Goal: Task Accomplishment & Management: Manage account settings

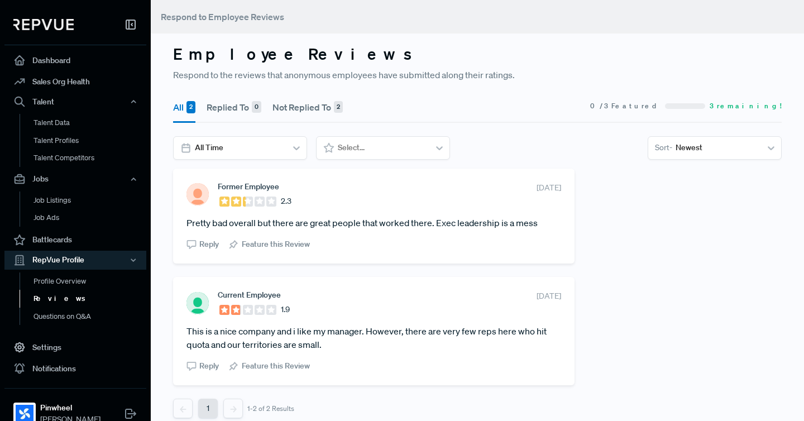
scroll to position [11, 0]
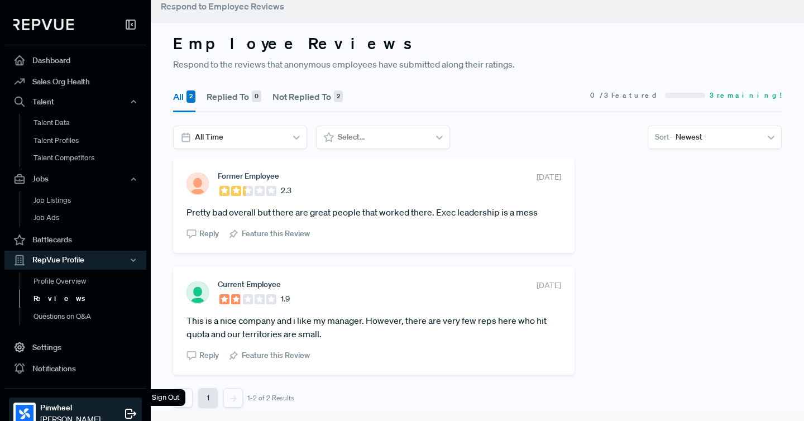
click at [126, 410] on icon at bounding box center [130, 413] width 13 height 13
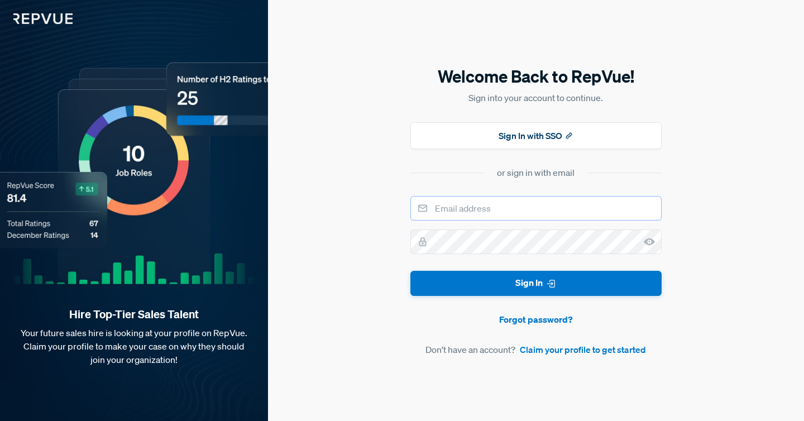
click at [488, 204] on input "email" at bounding box center [536, 208] width 251 height 25
drag, startPoint x: 488, startPoint y: 204, endPoint x: 614, endPoint y: 201, distance: 126.3
click at [501, 204] on input "email" at bounding box center [536, 208] width 251 height 25
type input "[PERSON_NAME][EMAIL_ADDRESS][PERSON_NAME][DOMAIN_NAME]"
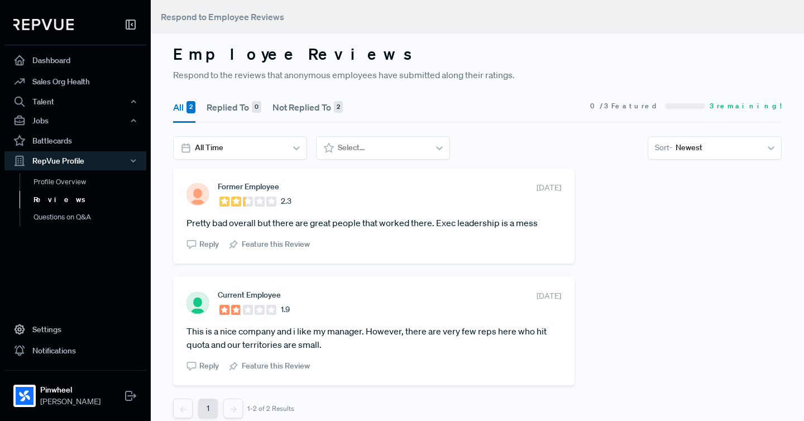
scroll to position [11, 0]
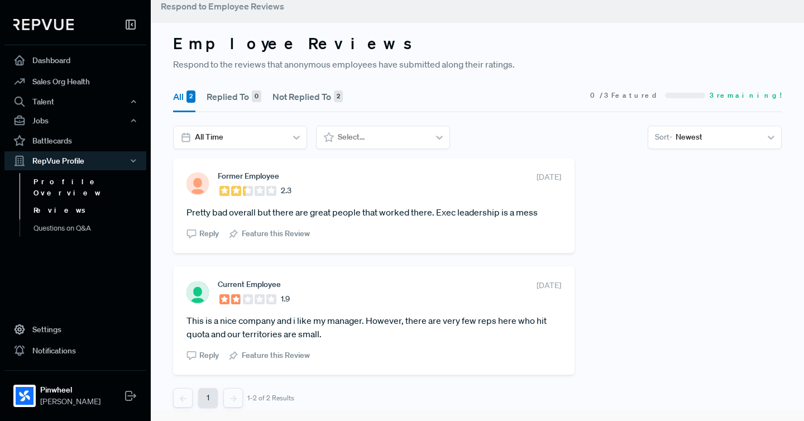
click at [49, 184] on link "Profile Overview" at bounding box center [91, 187] width 142 height 28
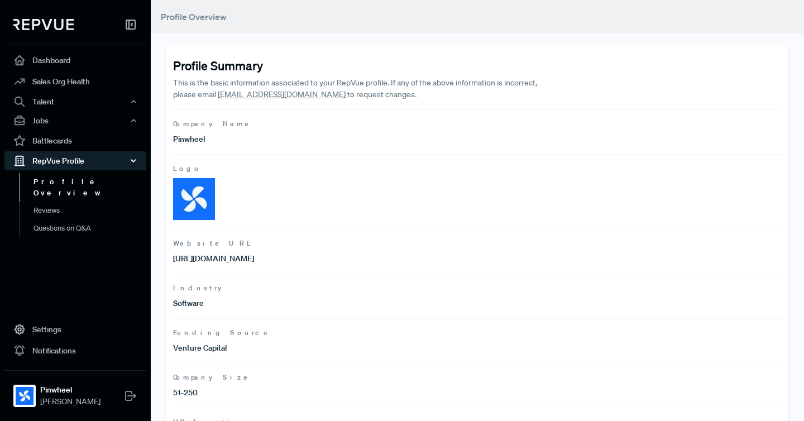
click at [42, 162] on div "RepVue Profile" at bounding box center [75, 160] width 142 height 19
click at [46, 202] on link "Reviews" at bounding box center [91, 211] width 142 height 18
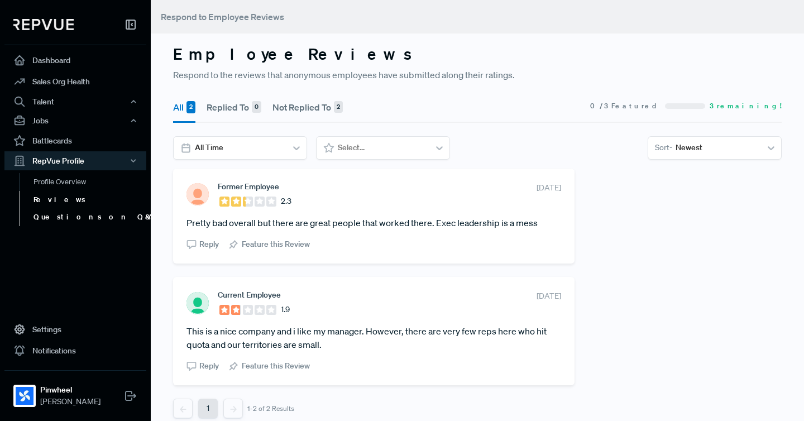
click at [61, 221] on link "Questions on Q&A" at bounding box center [91, 217] width 142 height 18
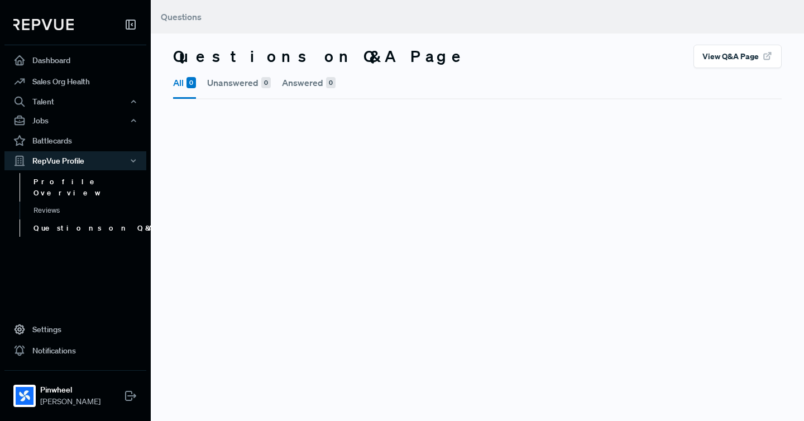
click at [37, 179] on link "Profile Overview" at bounding box center [91, 187] width 142 height 28
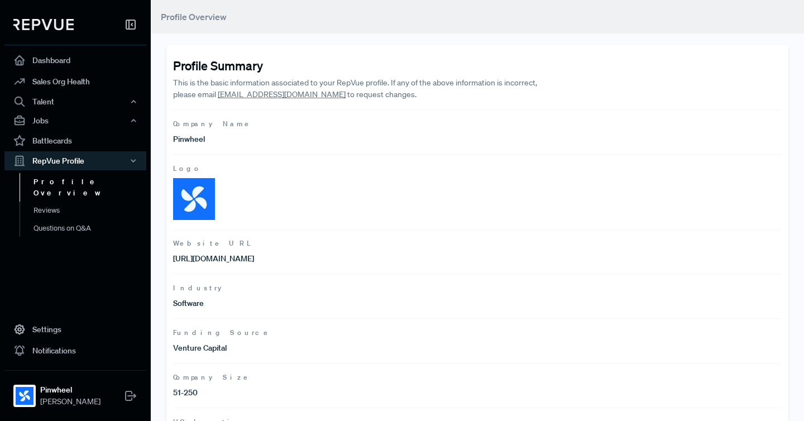
click at [130, 22] on icon at bounding box center [130, 24] width 13 height 13
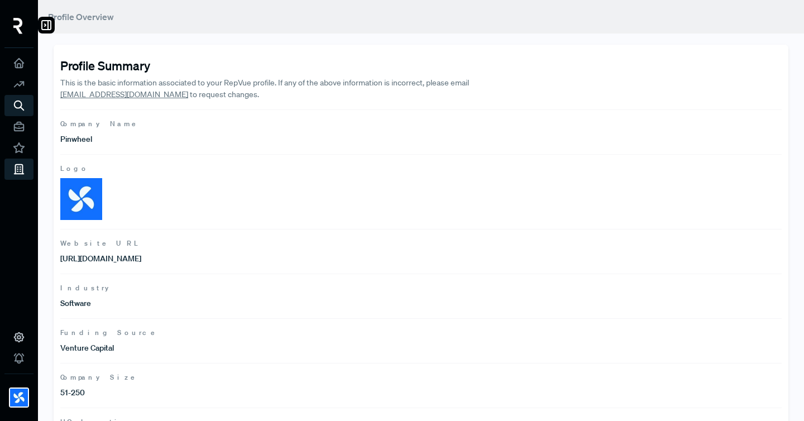
click at [21, 21] on img at bounding box center [17, 26] width 9 height 16
click at [44, 22] on icon at bounding box center [46, 24] width 13 height 13
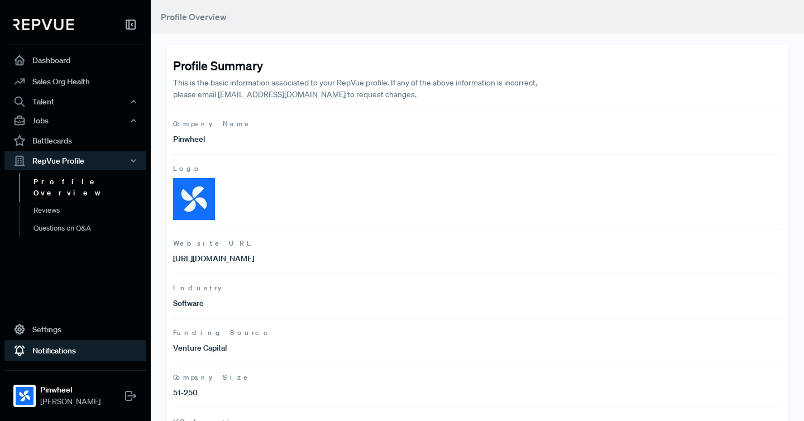
click at [85, 351] on link "Notifications" at bounding box center [75, 350] width 142 height 21
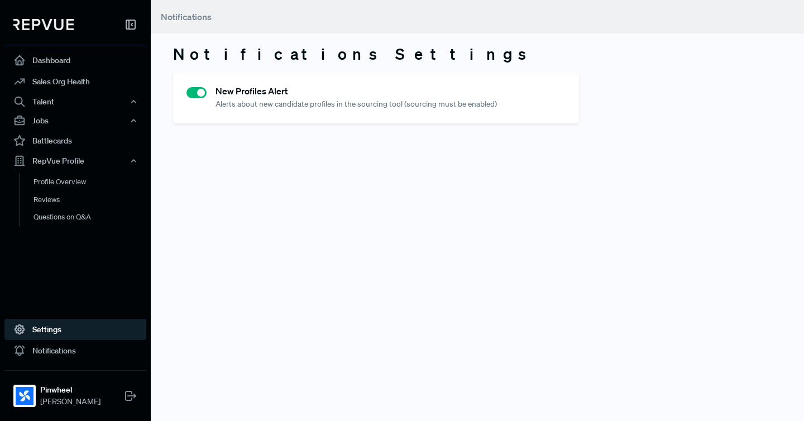
click at [55, 334] on link "Settings" at bounding box center [75, 329] width 142 height 21
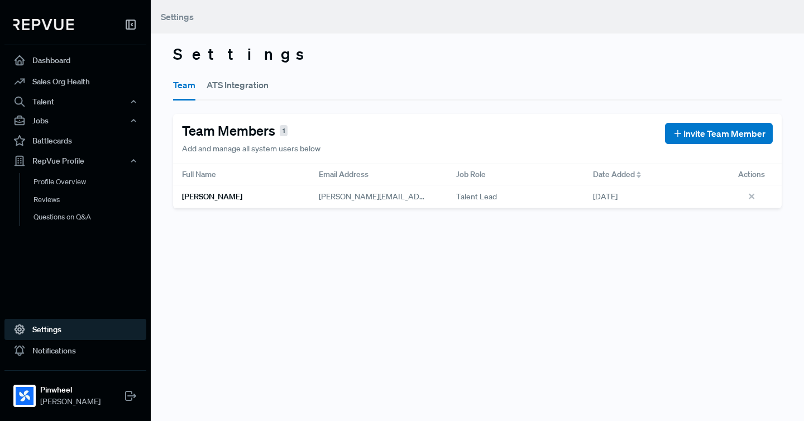
click at [323, 97] on div "Team ATS Integration" at bounding box center [477, 84] width 609 height 32
click at [220, 91] on button "ATS Integration" at bounding box center [238, 84] width 62 height 31
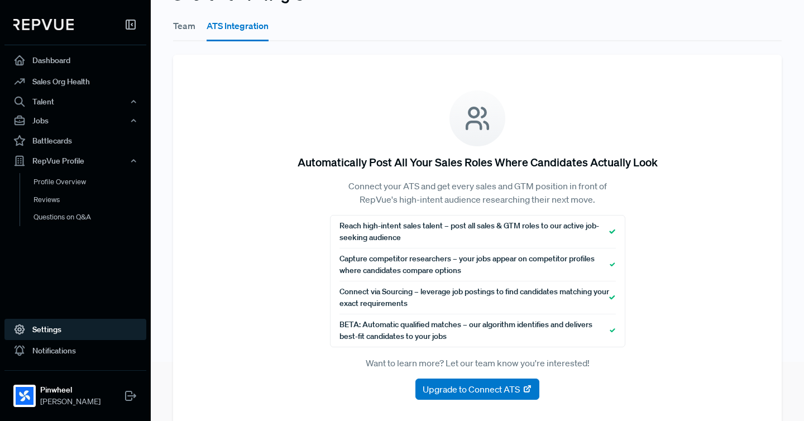
scroll to position [74, 0]
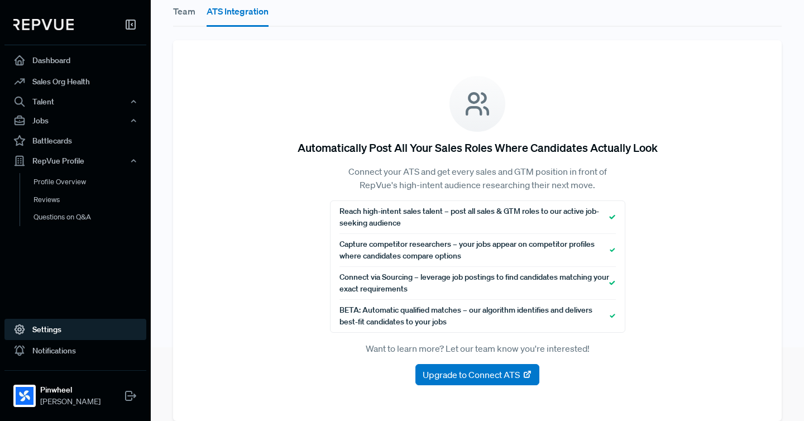
click at [190, 35] on div "Team ATS Integration Automatically Post All Your Sales Roles Where Candidates A…" at bounding box center [477, 207] width 622 height 427
click at [184, 12] on button "Team" at bounding box center [184, 11] width 22 height 31
